Goal: Information Seeking & Learning: Learn about a topic

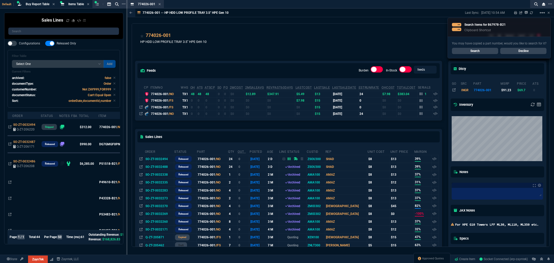
select select "8: NEPT"
select select
click at [159, 5] on icon at bounding box center [159, 4] width 2 height 3
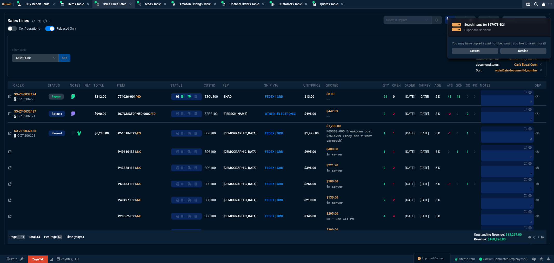
click at [159, 4] on span "feeds Table" at bounding box center [153, 4] width 16 height 4
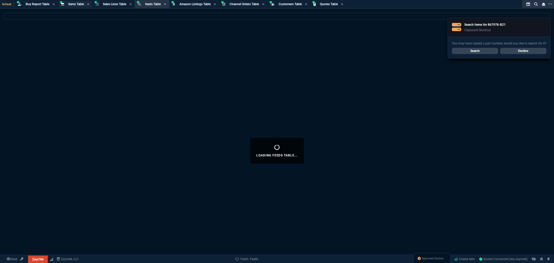
click at [79, 5] on span "Items Table" at bounding box center [76, 4] width 16 height 4
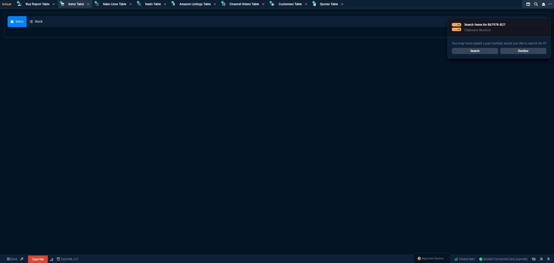
select select
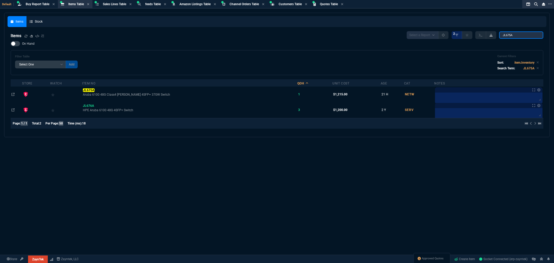
drag, startPoint x: 507, startPoint y: 36, endPoint x: 498, endPoint y: 36, distance: 9.1
click at [498, 36] on div "Select a Report NEW QUERY 2 JL675A" at bounding box center [475, 35] width 137 height 8
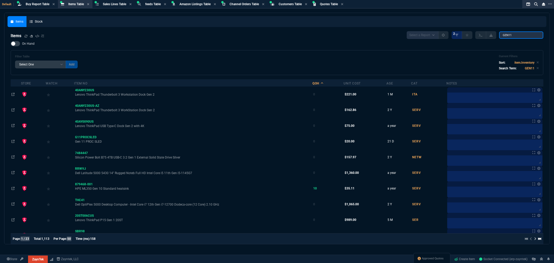
type input "GEN11"
click at [21, 42] on label "On Hand" at bounding box center [25, 43] width 29 height 5
click at [11, 44] on input "On Hand" at bounding box center [10, 44] width 0 height 0
checkbox input "true"
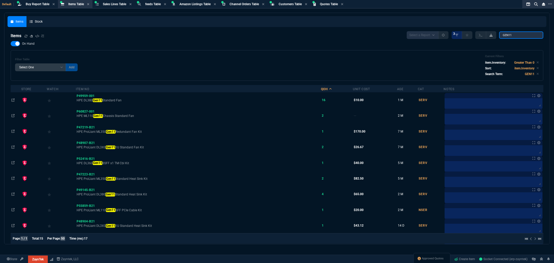
click at [496, 35] on div "Select a Report NEW QUERY 3 GEN11" at bounding box center [475, 35] width 137 height 8
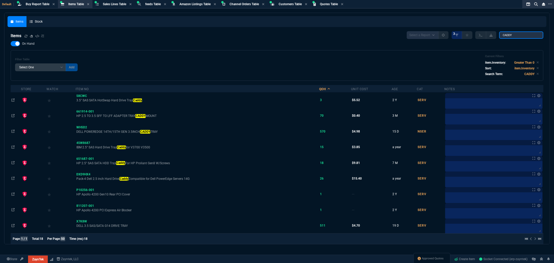
type input "CADDY"
click at [13, 43] on div at bounding box center [15, 43] width 9 height 5
click at [11, 44] on input "On Hand" at bounding box center [10, 44] width 0 height 0
checkbox input "false"
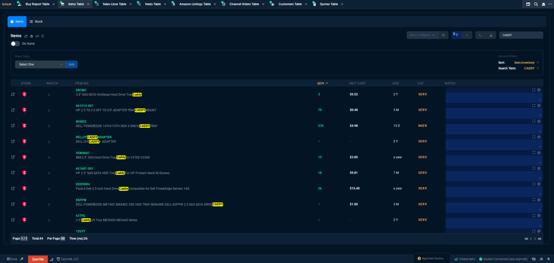
click at [354, 55] on div "Filter Table Select One Add Filter () Age () Cat (item.ItemCategoryCode) Item N…" at bounding box center [277, 63] width 524 height 16
click at [236, 56] on div "Filter Table Select One Add Filter () Age () Cat (item.ItemCategoryCode) Item N…" at bounding box center [277, 63] width 524 height 16
click at [327, 69] on div "Filter Table Select One Add Filter () Age () Cat (item.ItemCategoryCode) Item N…" at bounding box center [277, 63] width 524 height 16
click at [335, 66] on div "Filter Table Select One Add Filter () Age () Cat (item.ItemCategoryCode) Item N…" at bounding box center [277, 63] width 524 height 16
click at [333, 65] on div "Filter Table Select One Add Filter () Age () Cat (item.ItemCategoryCode) Item N…" at bounding box center [277, 63] width 524 height 16
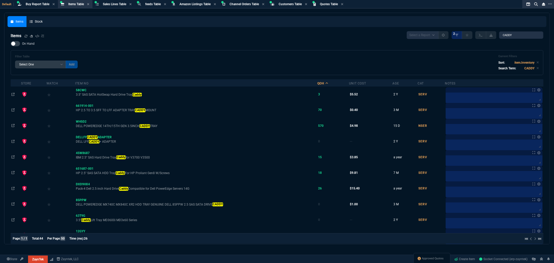
click at [333, 65] on div "Filter Table Select One Add Filter () Age () Cat (item.ItemCategoryCode) Item N…" at bounding box center [277, 63] width 524 height 16
click at [308, 46] on div "On Hand Filter Table Select One Add Filter () Age () Cat (item.ItemCategoryCode…" at bounding box center [277, 58] width 533 height 34
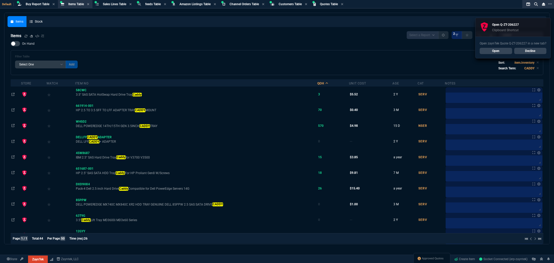
click at [491, 50] on link "Open" at bounding box center [496, 51] width 32 height 6
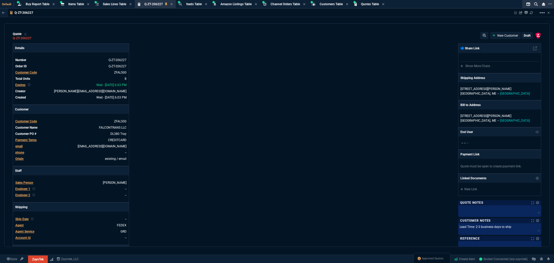
type input "181.05"
type input "53"
type input "24"
type input "75"
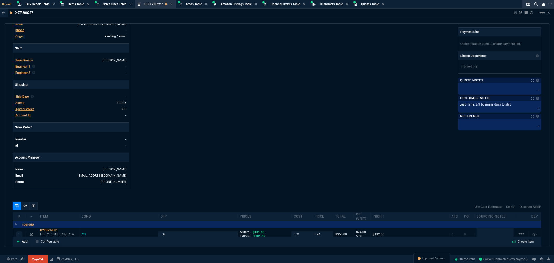
scroll to position [201, 0]
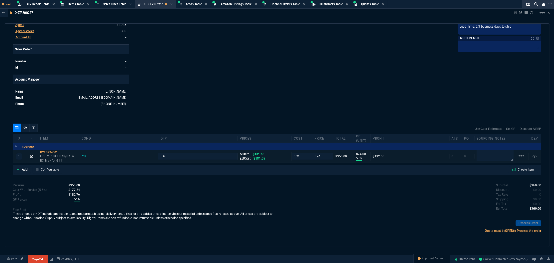
click at [30, 155] on icon at bounding box center [31, 156] width 3 height 3
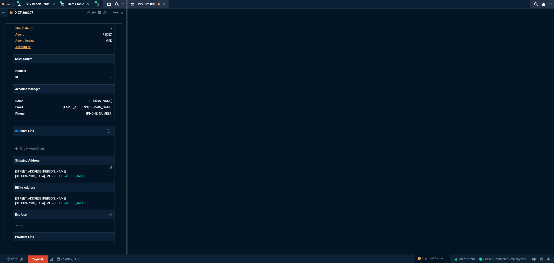
scroll to position [208, 0]
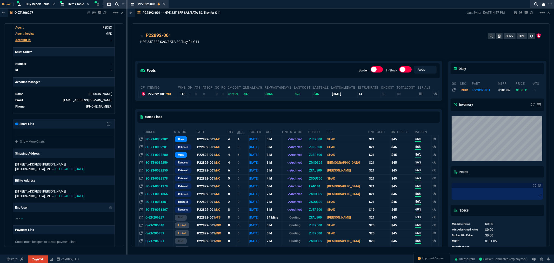
click at [283, 54] on div "feeds Burden In-Stock feeds prices cp ItemNo WHS OH ATS ATSCP SO PO 2MCost 2MSa…" at bounding box center [288, 226] width 313 height 355
click at [163, 3] on icon at bounding box center [164, 4] width 2 height 3
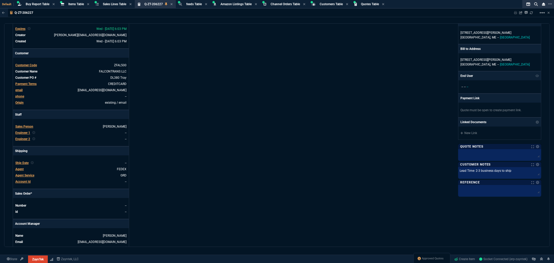
scroll to position [0, 0]
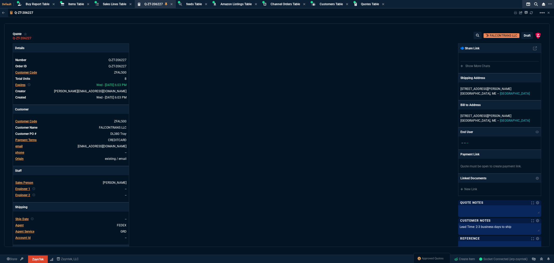
drag, startPoint x: 3, startPoint y: 32, endPoint x: 162, endPoint y: 123, distance: 183.0
click at [3, 32] on div "Q-ZT-206227 Sharing Q-ZT-206227 Link Dev Link Share on Teams linear_scale quote…" at bounding box center [277, 140] width 554 height 263
